Goal: Find specific page/section: Find specific page/section

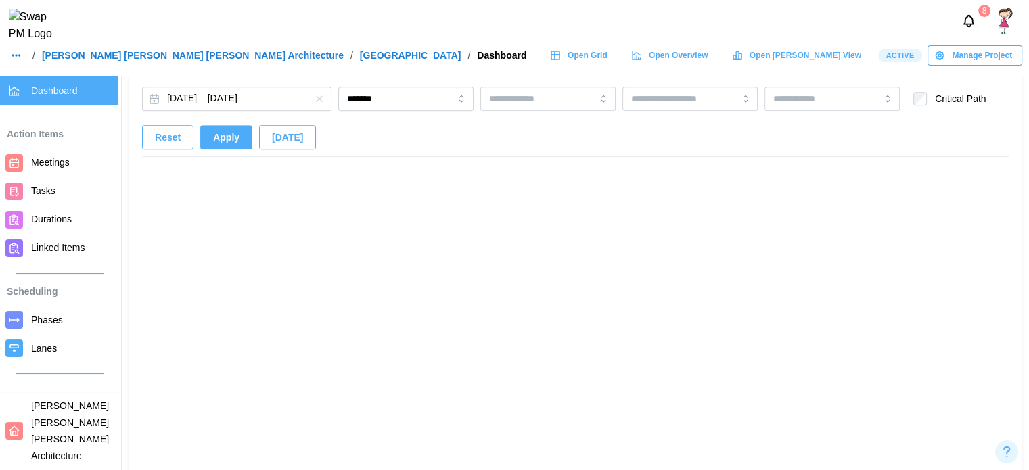
scroll to position [0, 2029]
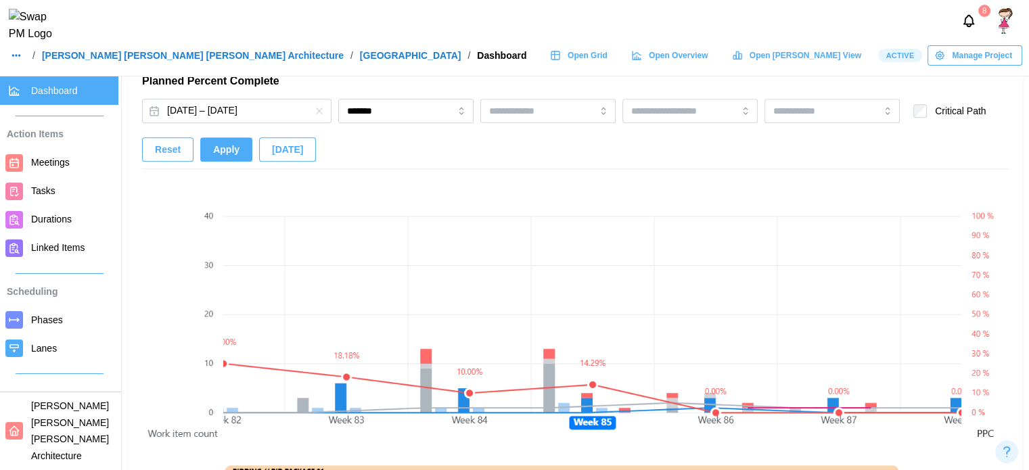
scroll to position [900, 0]
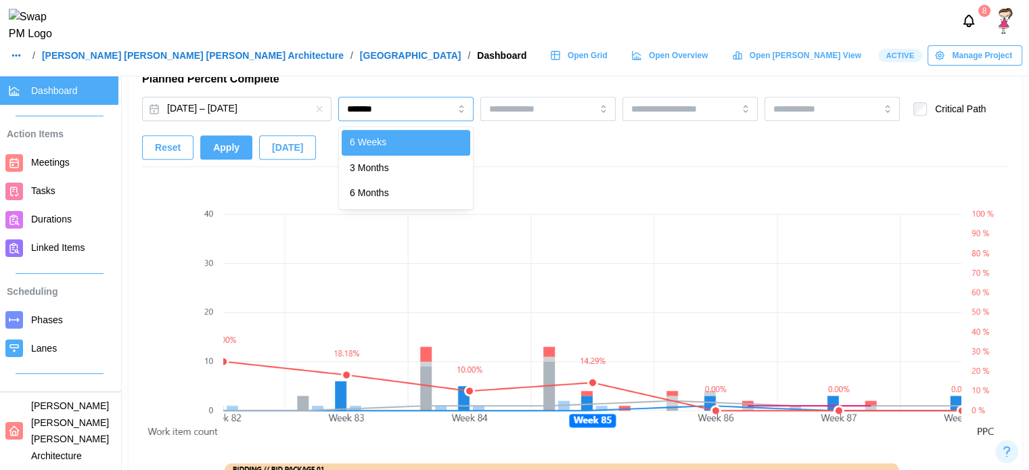
click at [365, 111] on input "*******" at bounding box center [405, 109] width 135 height 24
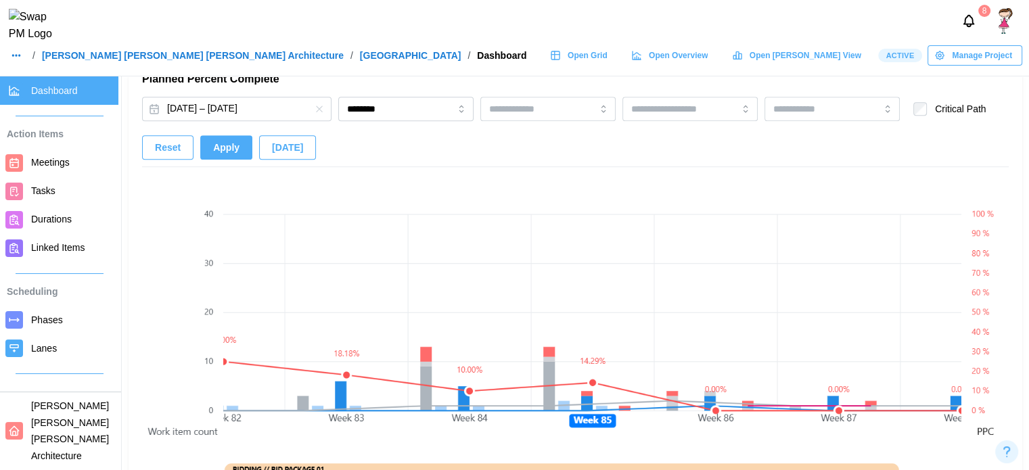
click at [219, 141] on span "Apply" at bounding box center [226, 147] width 26 height 23
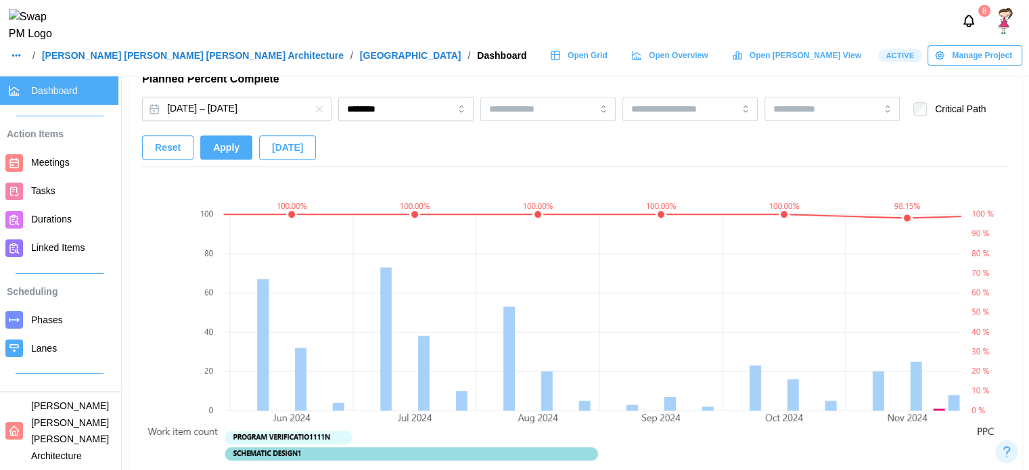
scroll to position [0, 2152]
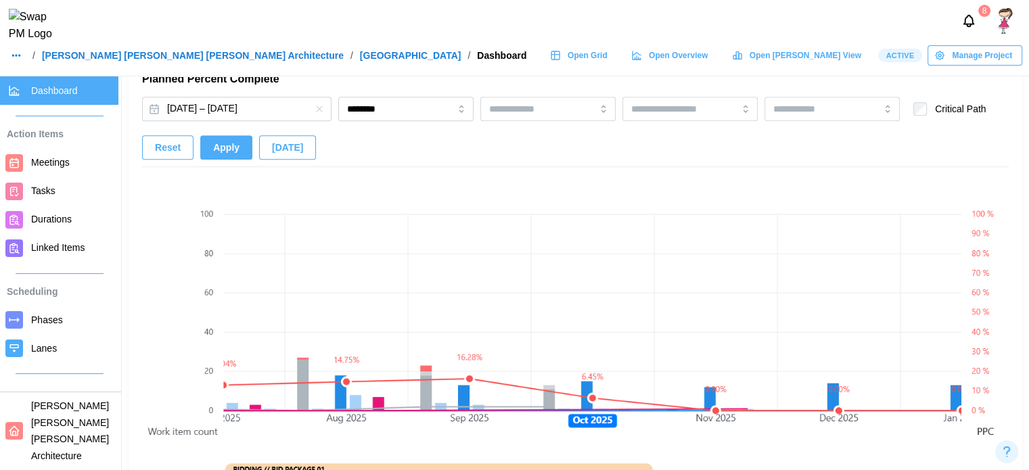
click at [285, 148] on span "[DATE]" at bounding box center [287, 147] width 31 height 23
click at [264, 108] on button "Feb 24, 2024 – Jun 18, 2030" at bounding box center [236, 109] width 189 height 24
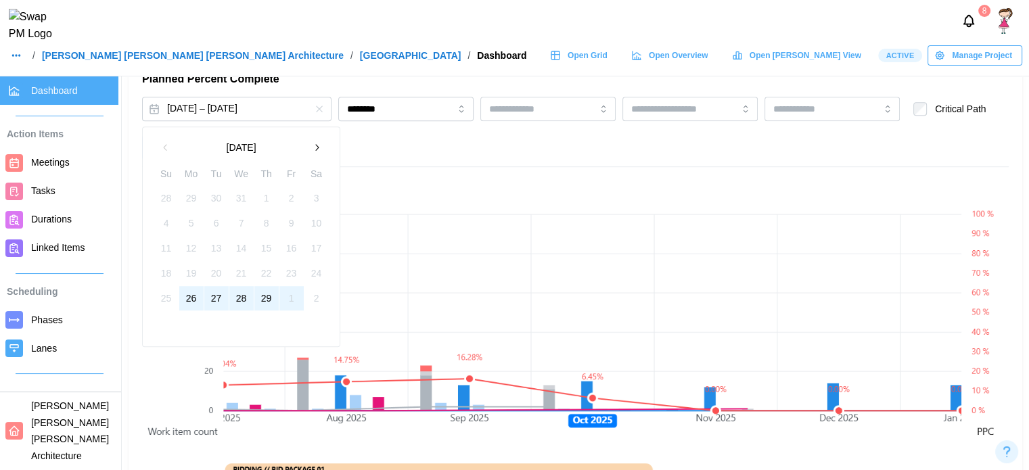
click at [316, 141] on button "button" at bounding box center [316, 147] width 24 height 24
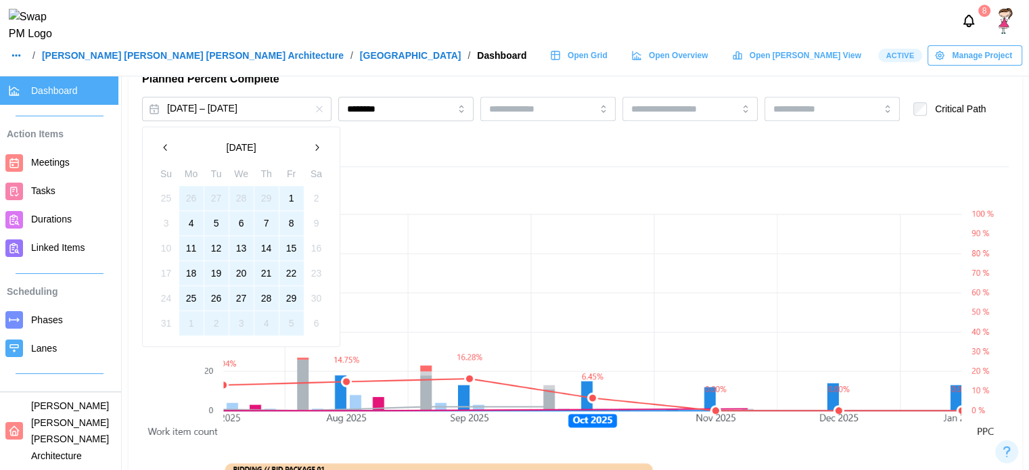
click at [289, 194] on button "1" at bounding box center [291, 198] width 24 height 24
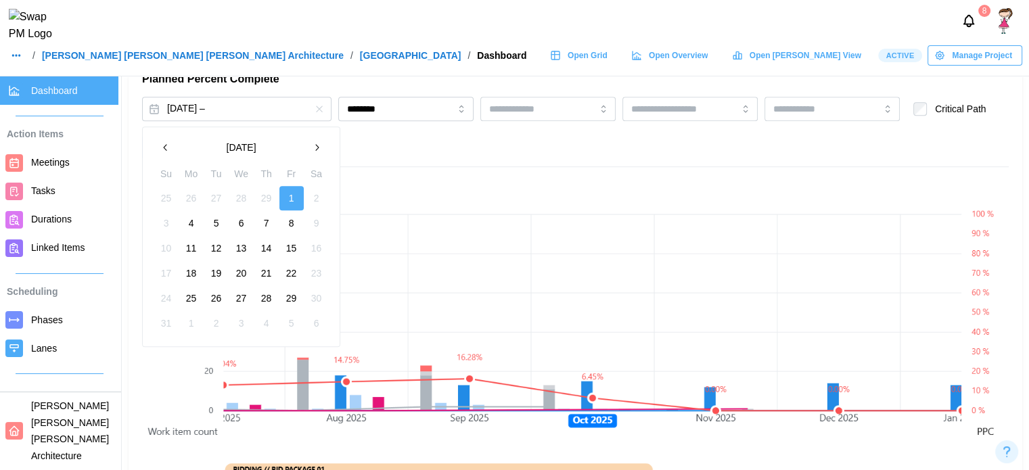
click at [313, 150] on icon "button" at bounding box center [316, 147] width 11 height 11
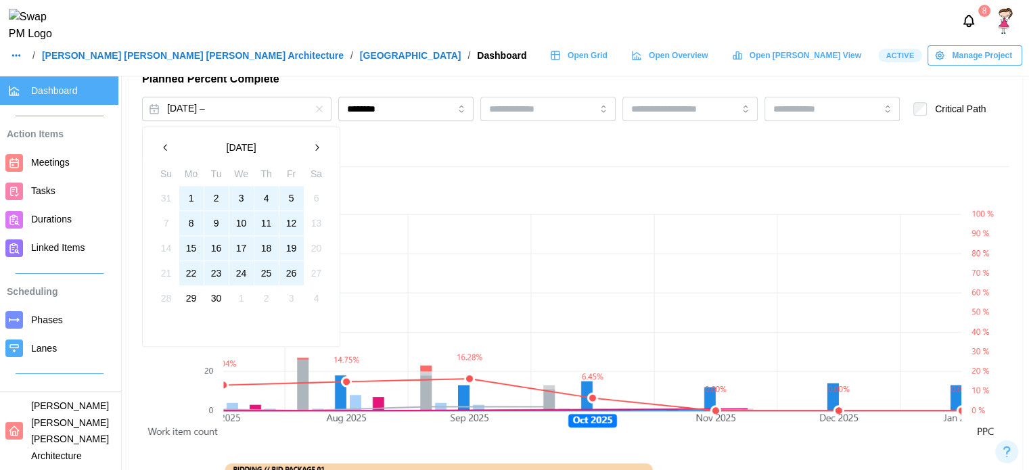
click at [286, 279] on button "26" at bounding box center [291, 273] width 24 height 24
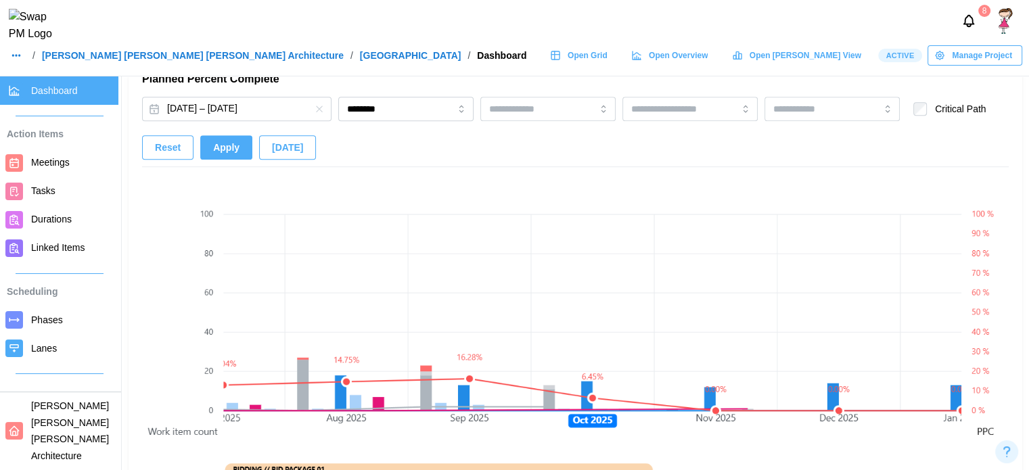
click at [228, 152] on span "Apply" at bounding box center [226, 147] width 26 height 23
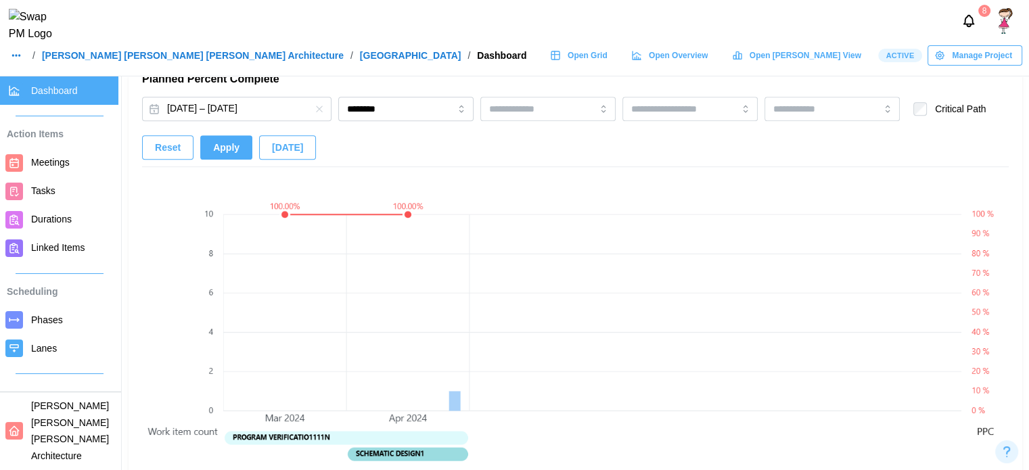
click at [276, 152] on span "[DATE]" at bounding box center [287, 147] width 31 height 23
click at [321, 110] on icon "button" at bounding box center [319, 108] width 11 height 11
click at [298, 140] on button "[DATE]" at bounding box center [287, 147] width 57 height 24
click at [323, 108] on icon "button" at bounding box center [319, 108] width 11 height 11
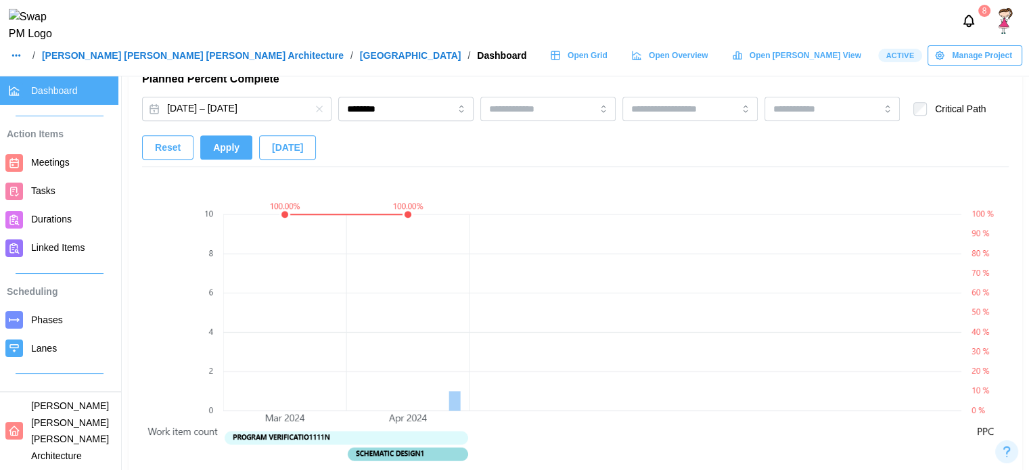
click at [174, 154] on span "Reset" at bounding box center [168, 147] width 26 height 23
click at [173, 154] on span "Reset" at bounding box center [168, 147] width 26 height 23
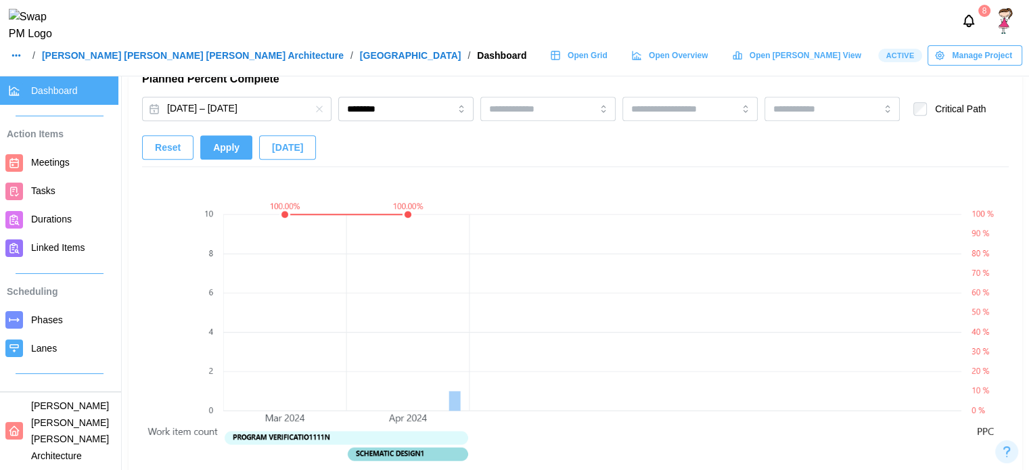
click at [173, 154] on span "Reset" at bounding box center [168, 147] width 26 height 23
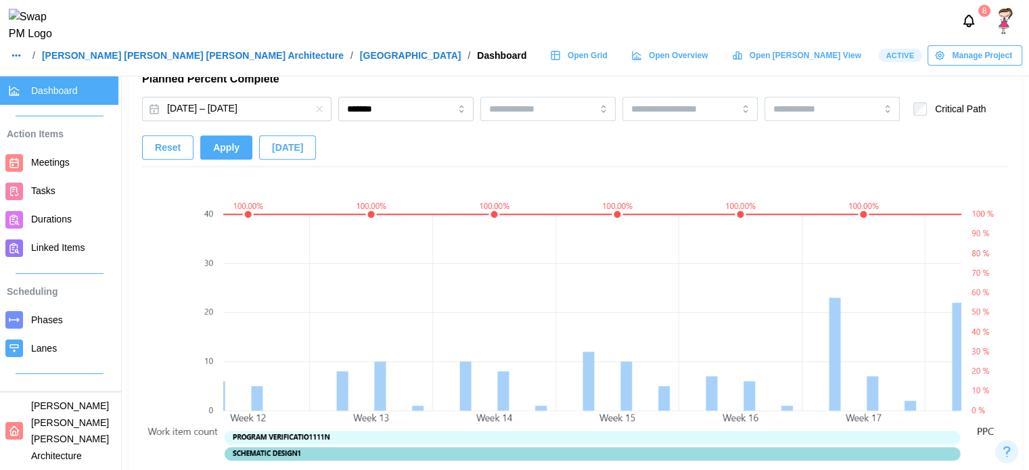
scroll to position [0, 10022]
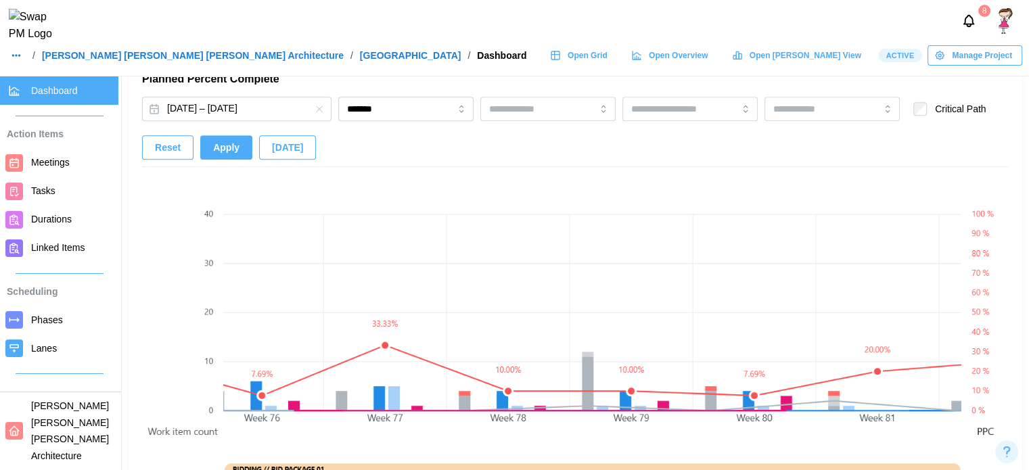
click at [281, 137] on span "[DATE]" at bounding box center [287, 147] width 31 height 23
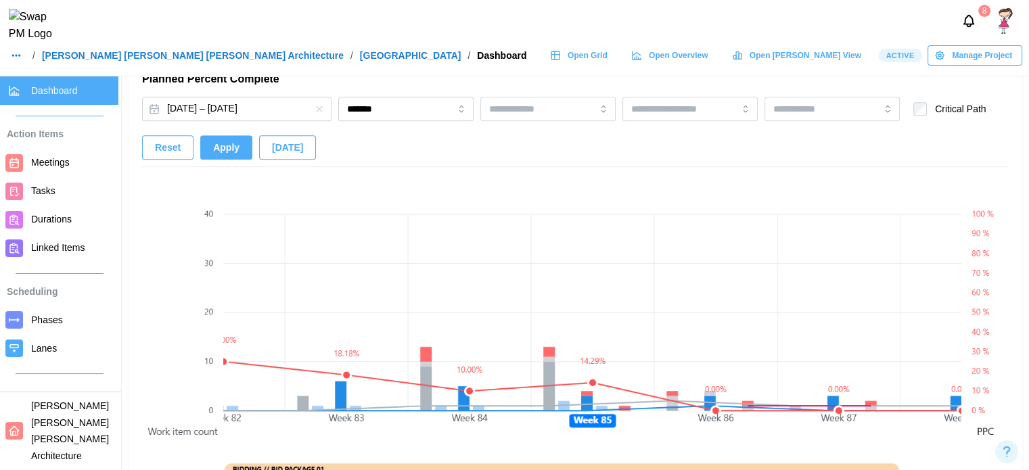
click at [607, 62] on div "Open Grid" at bounding box center [578, 55] width 57 height 19
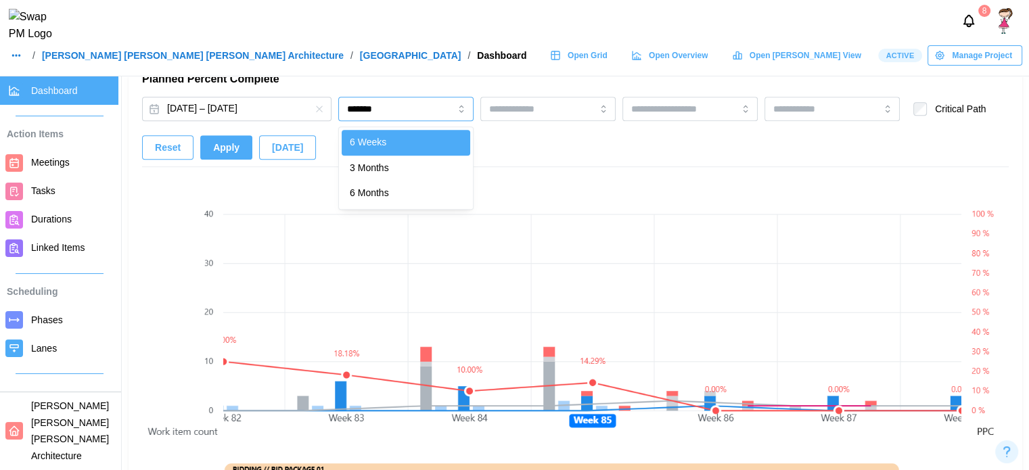
click at [411, 117] on input "*******" at bounding box center [405, 109] width 135 height 24
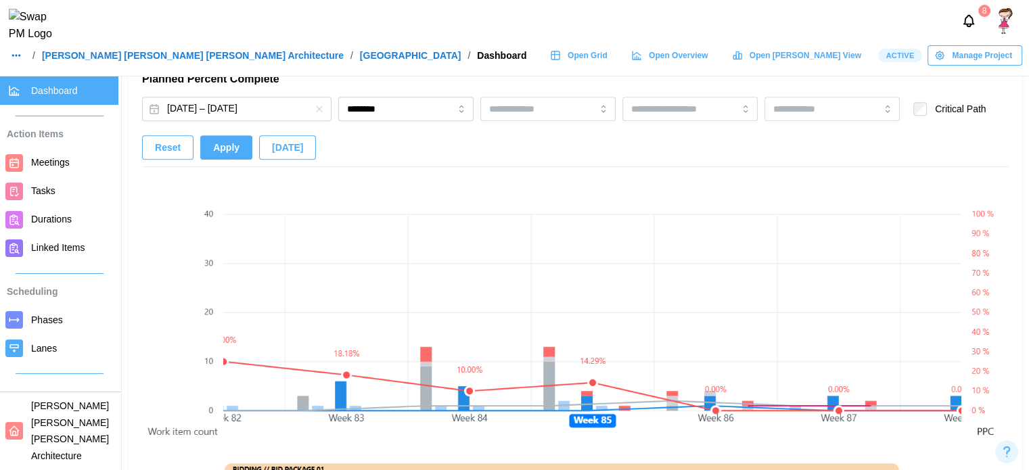
click at [225, 147] on span "Apply" at bounding box center [226, 147] width 26 height 23
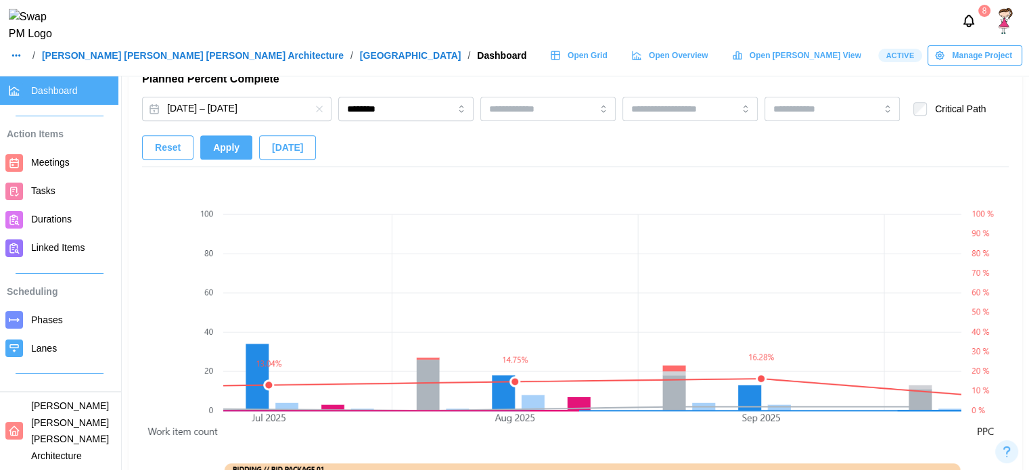
scroll to position [0, 4672]
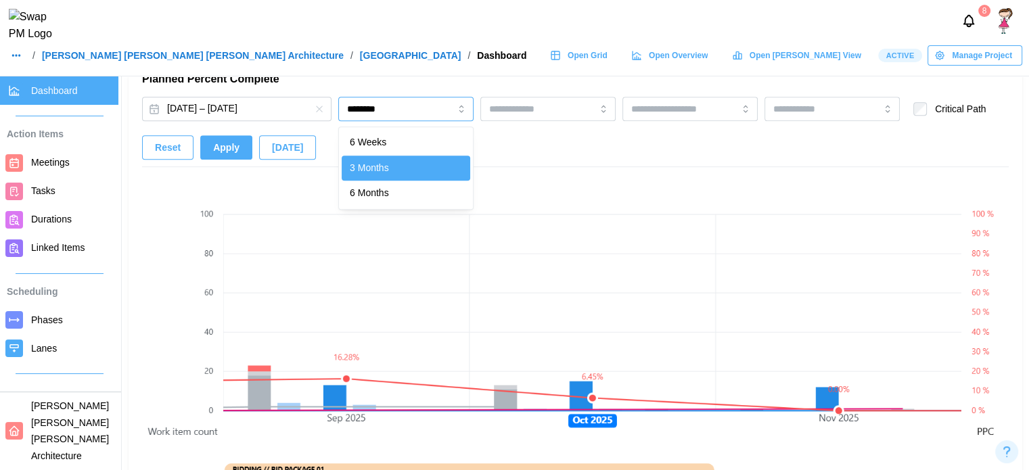
click at [377, 97] on input "********" at bounding box center [405, 109] width 135 height 24
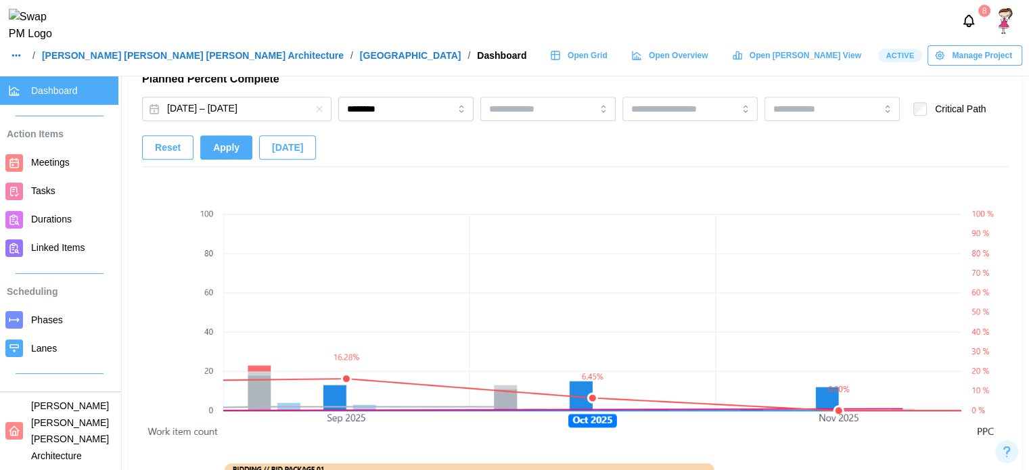
click at [216, 148] on span "Apply" at bounding box center [226, 147] width 26 height 23
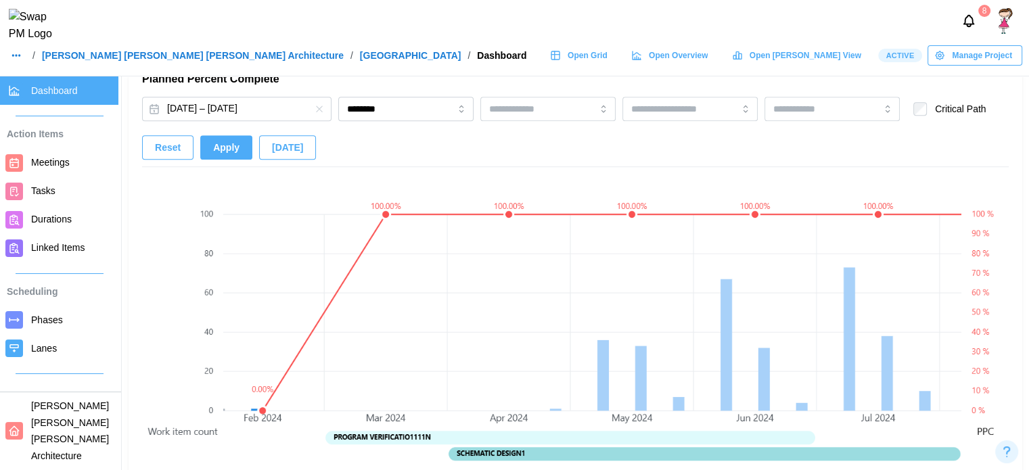
scroll to position [0, 2152]
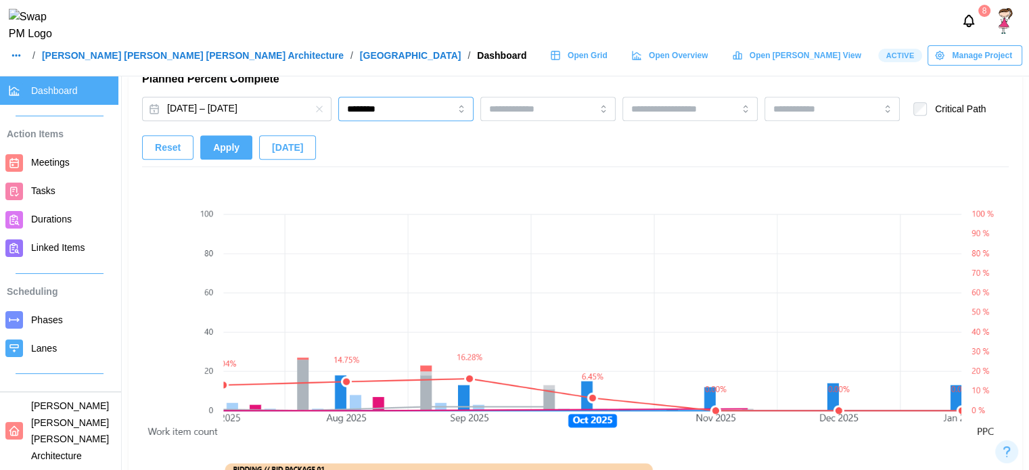
click at [368, 113] on input "********" at bounding box center [405, 109] width 135 height 24
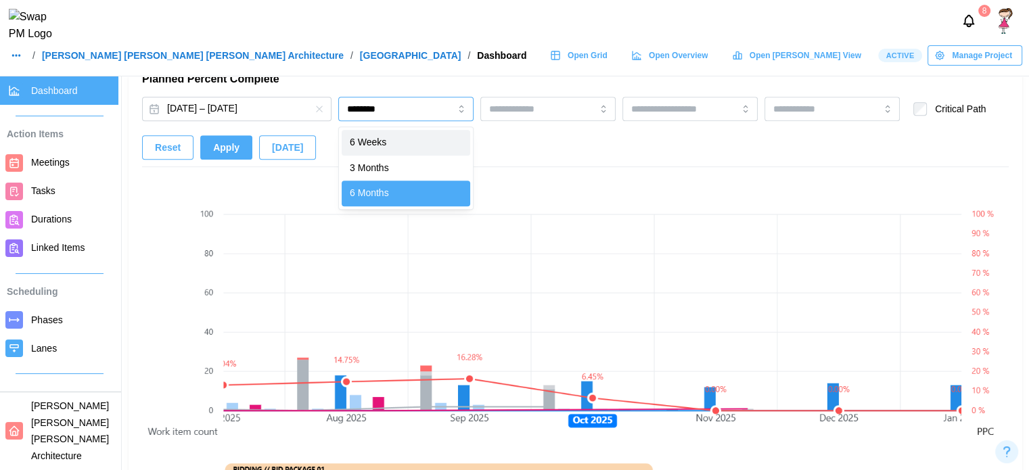
type input "*******"
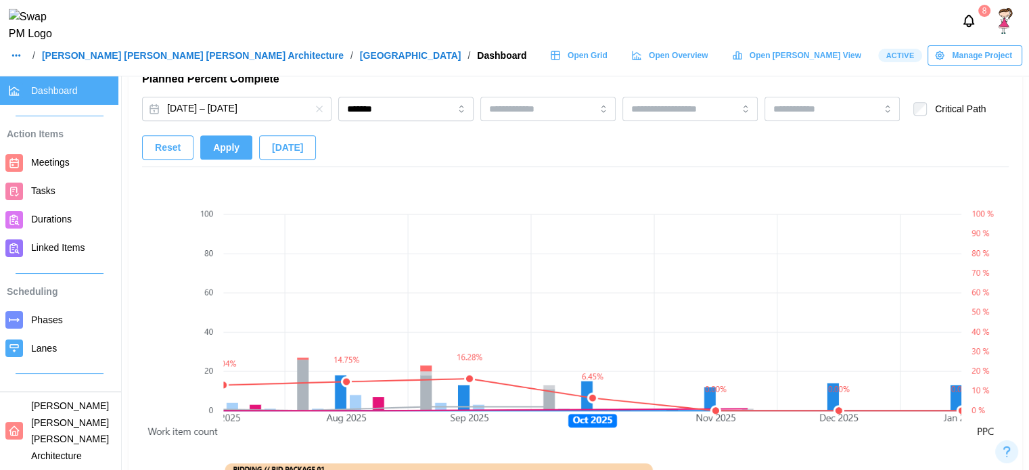
click at [233, 142] on span "Apply" at bounding box center [226, 147] width 26 height 23
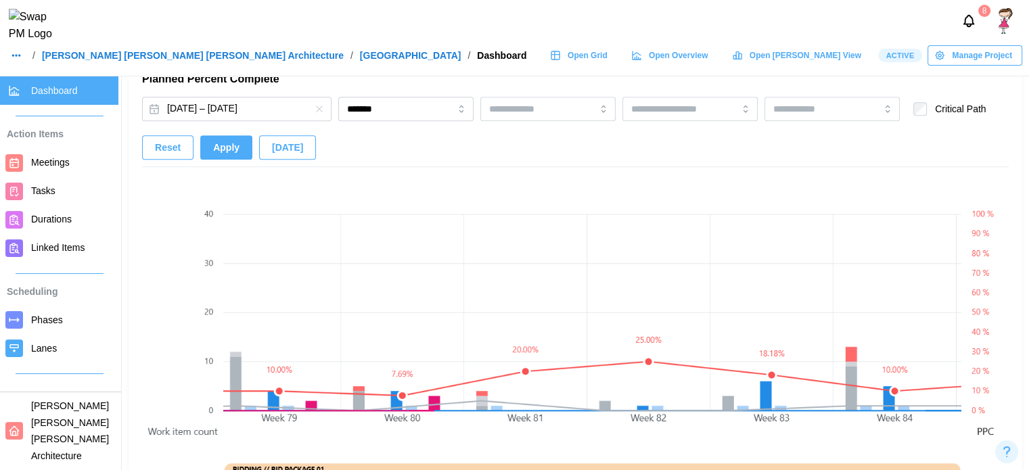
scroll to position [0, 10022]
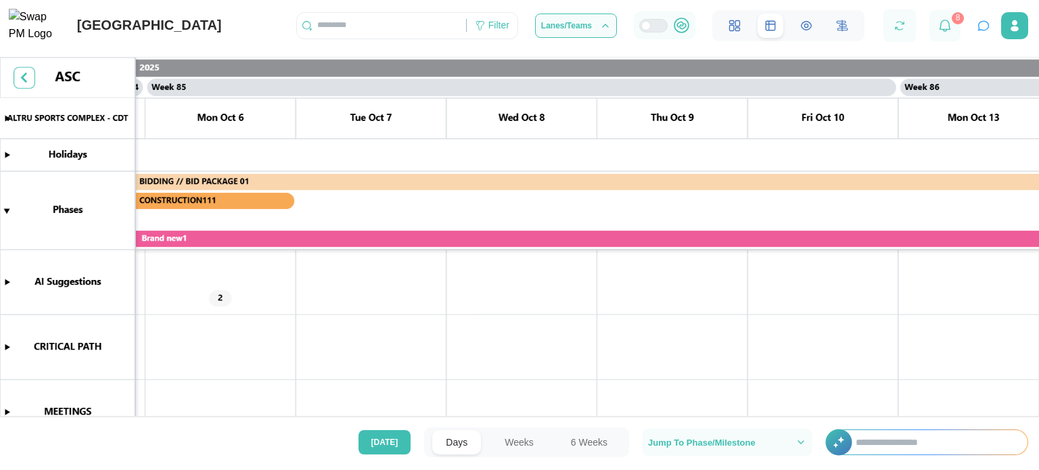
scroll to position [0, 62909]
